Goal: Transaction & Acquisition: Download file/media

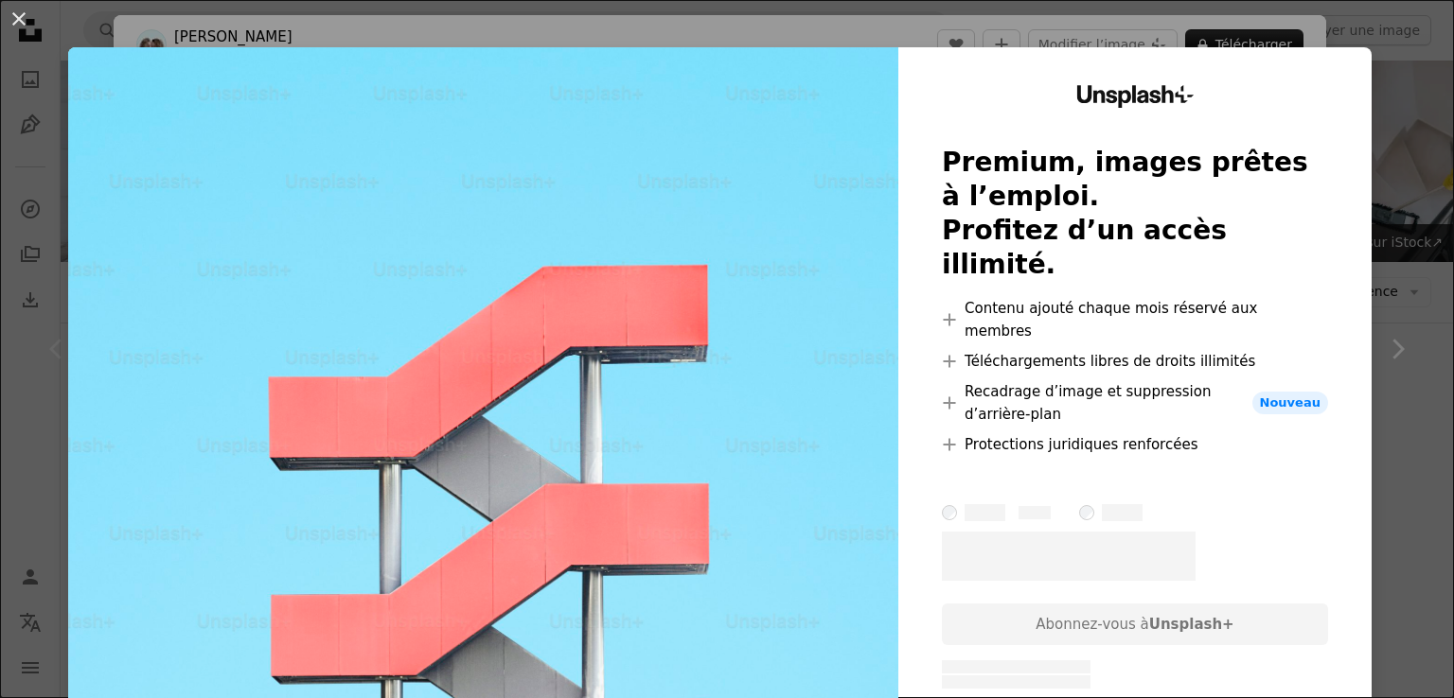
scroll to position [475, 0]
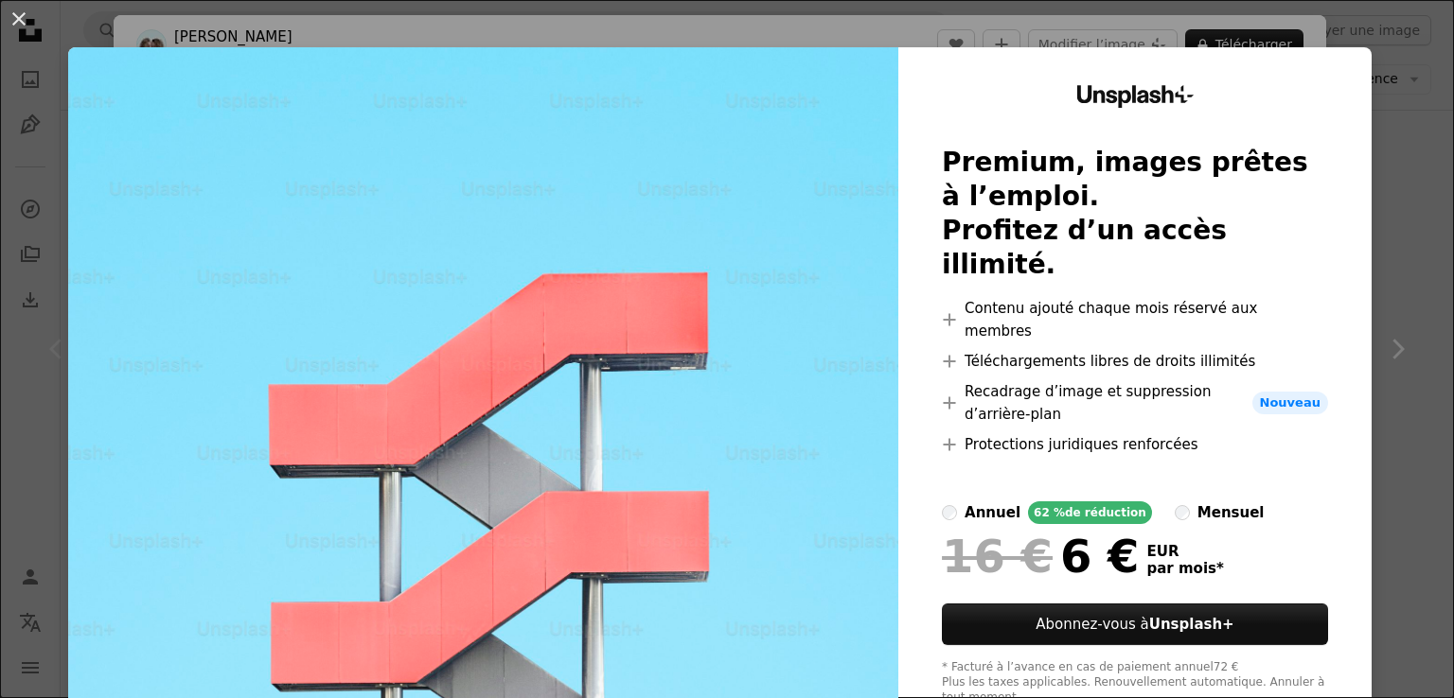
click at [1386, 296] on div "An X shape Unsplash+ Premium, images prêtes à l’emploi. Profitez d’un accès ill…" at bounding box center [727, 349] width 1454 height 698
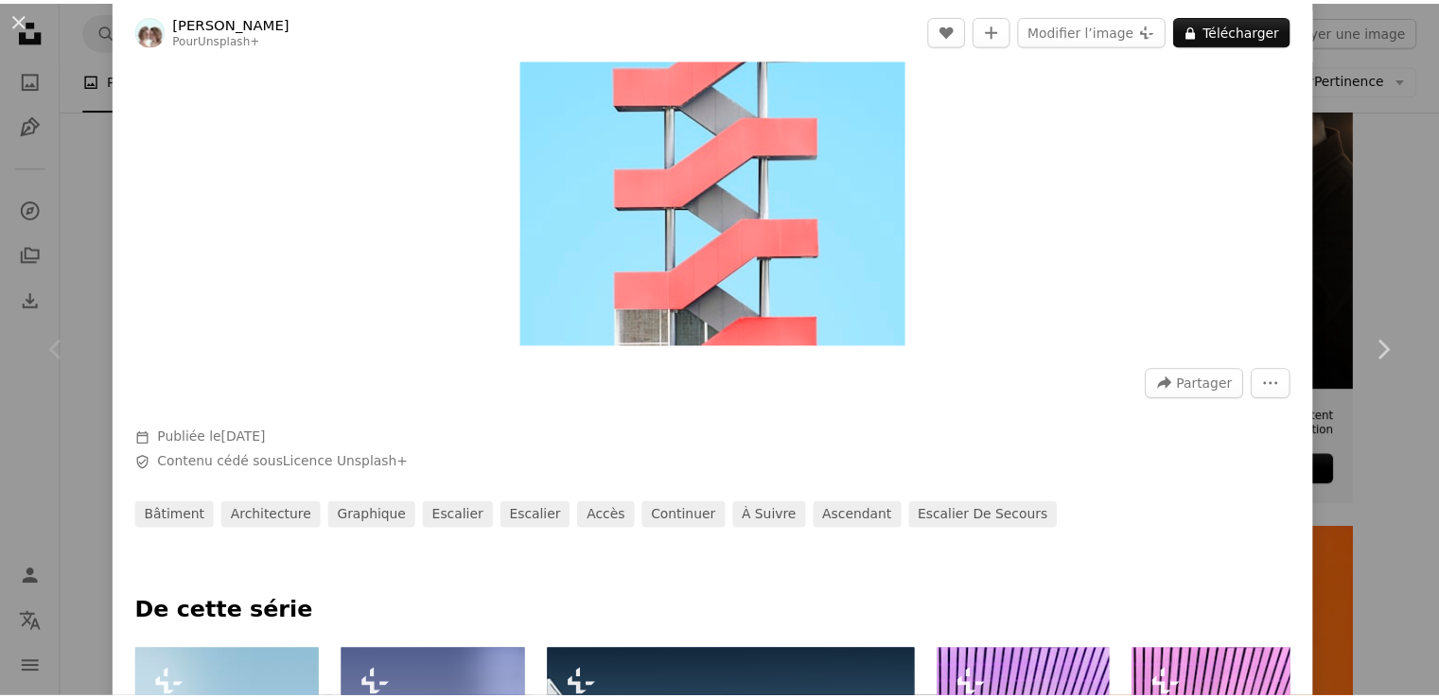
scroll to position [290, 0]
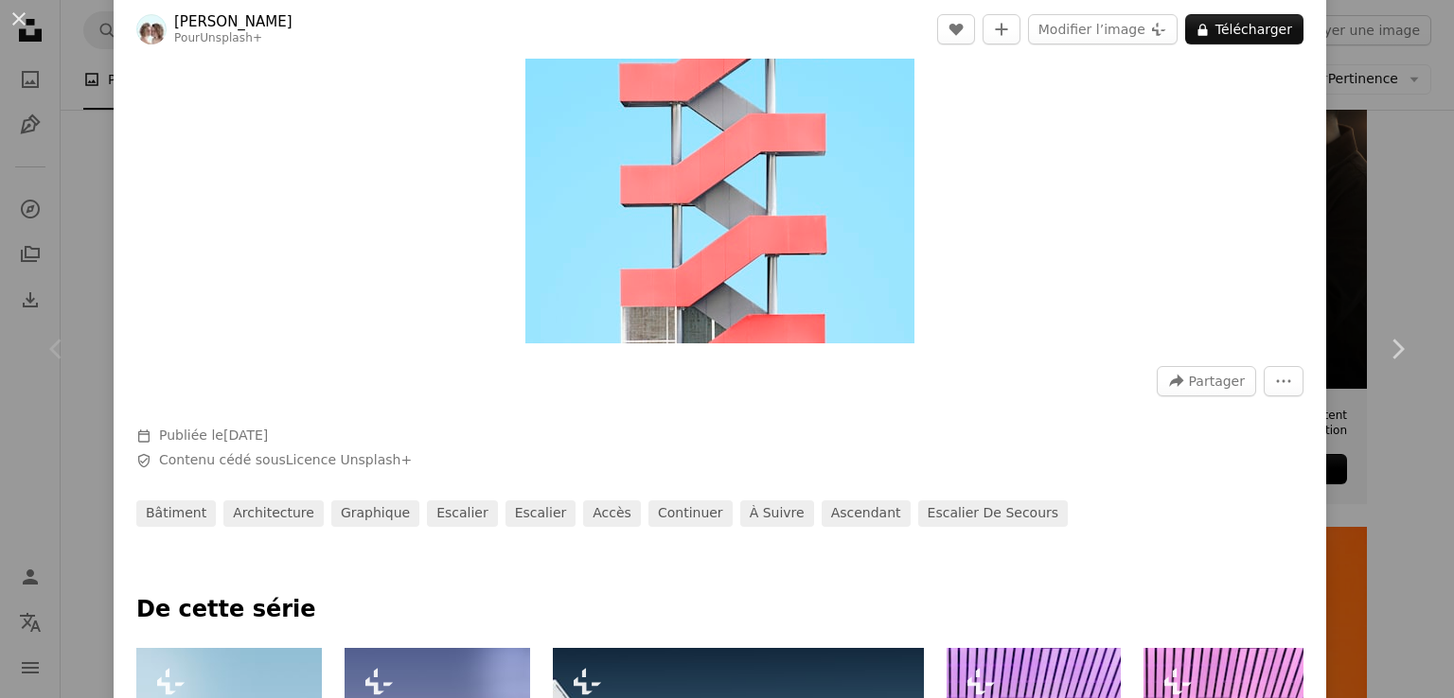
click at [1409, 478] on div "An X shape Chevron left Chevron right [PERSON_NAME] Pour Unsplash+ A heart A pl…" at bounding box center [727, 349] width 1454 height 698
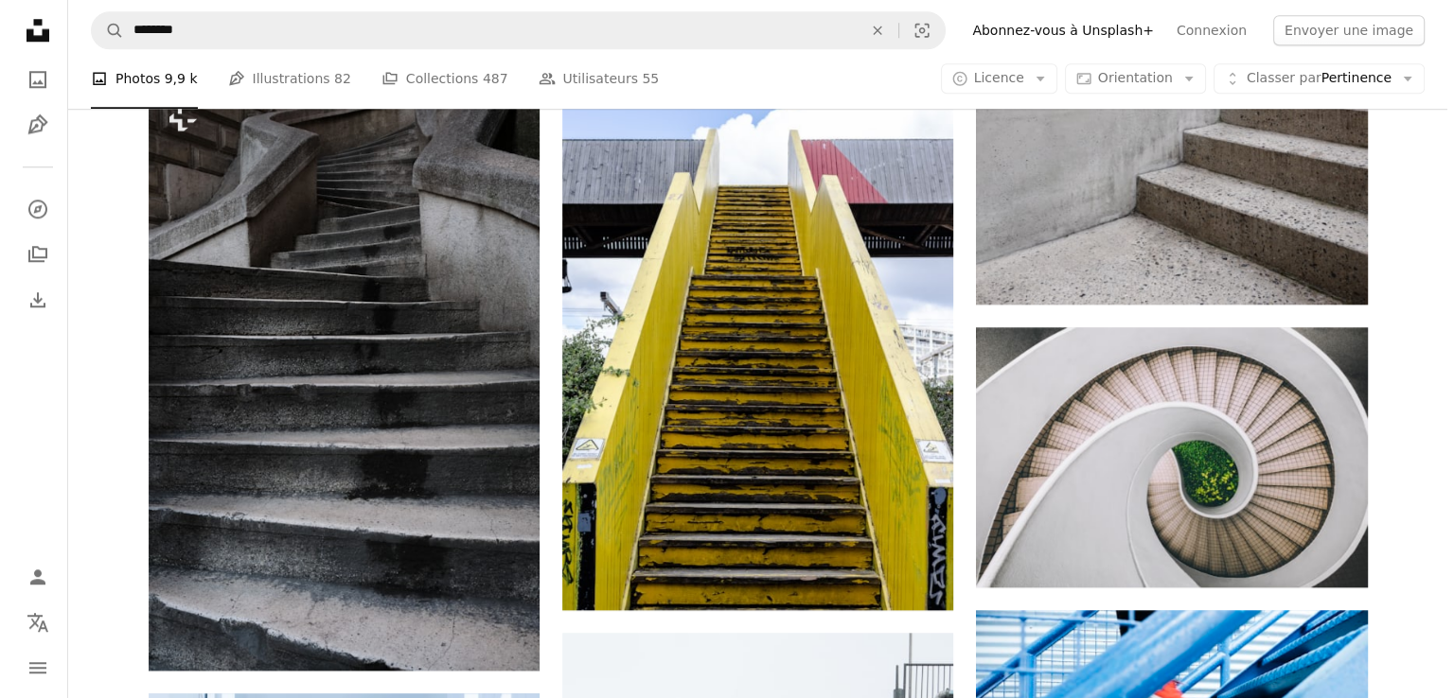
scroll to position [1827, 0]
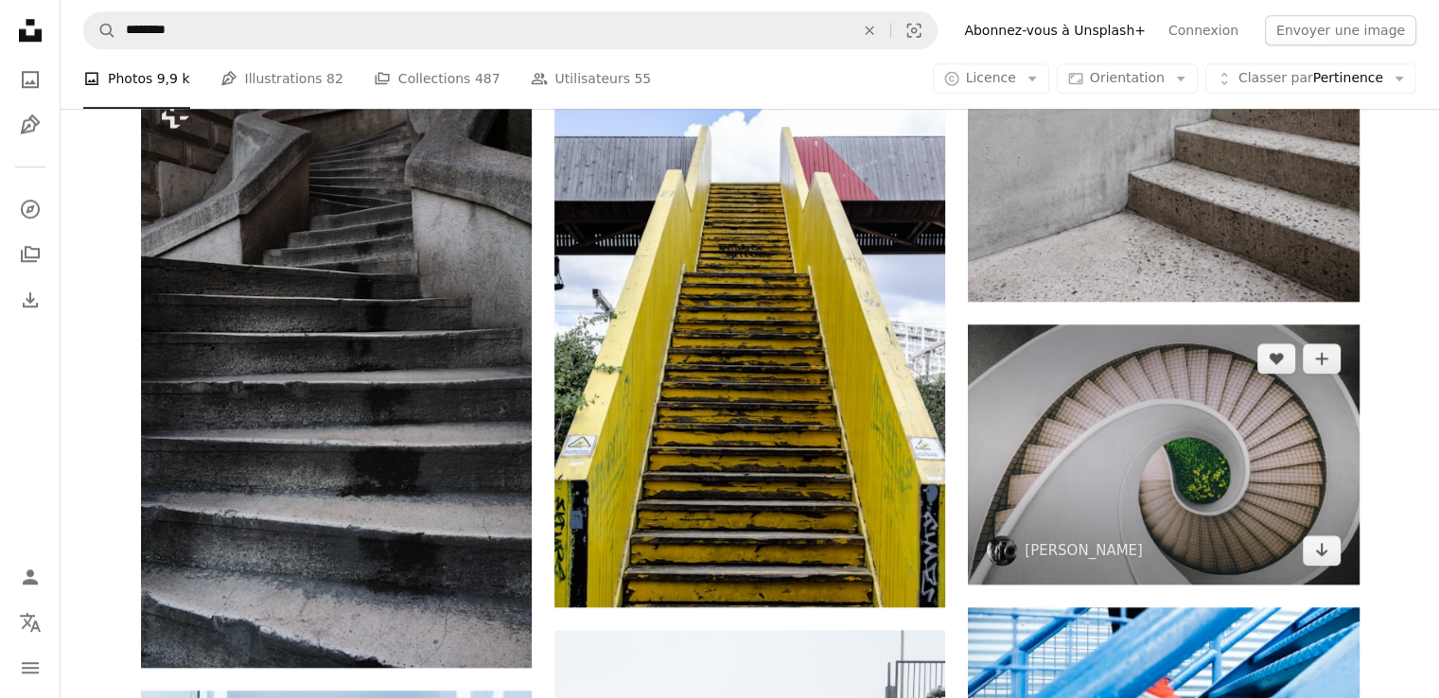
click at [1163, 425] on img at bounding box center [1163, 455] width 391 height 260
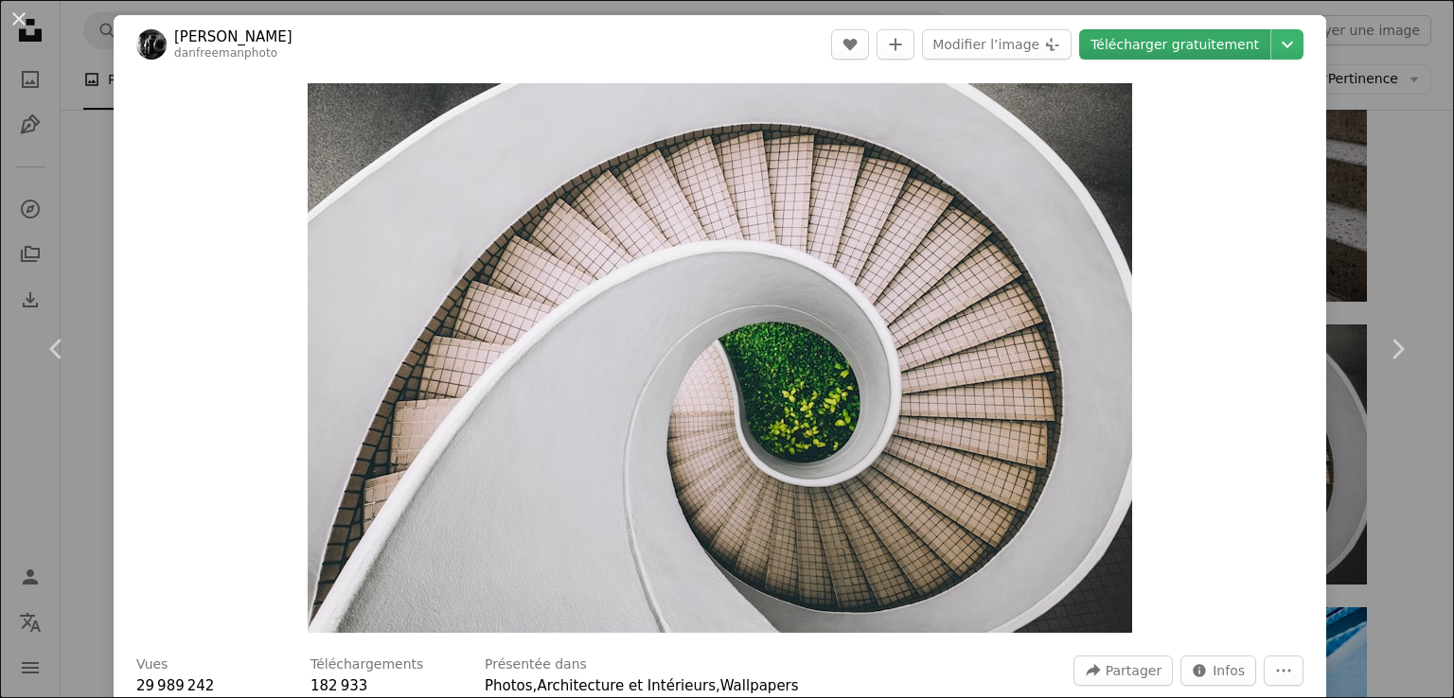
click at [1211, 36] on link "Télécharger gratuitement" at bounding box center [1174, 44] width 191 height 30
